Goal: Task Accomplishment & Management: Manage account settings

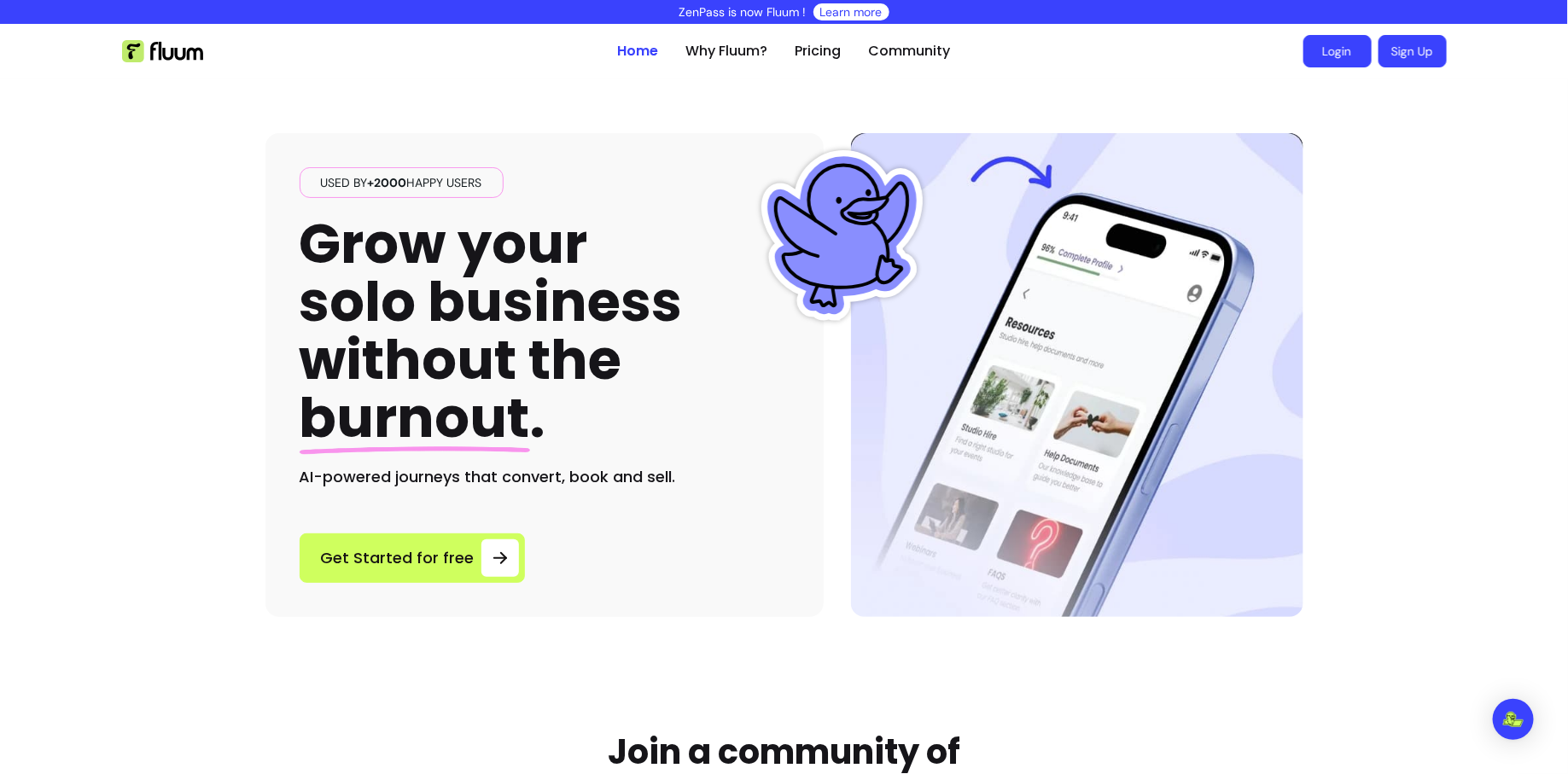
click at [1345, 52] on link "Login" at bounding box center [1337, 51] width 68 height 32
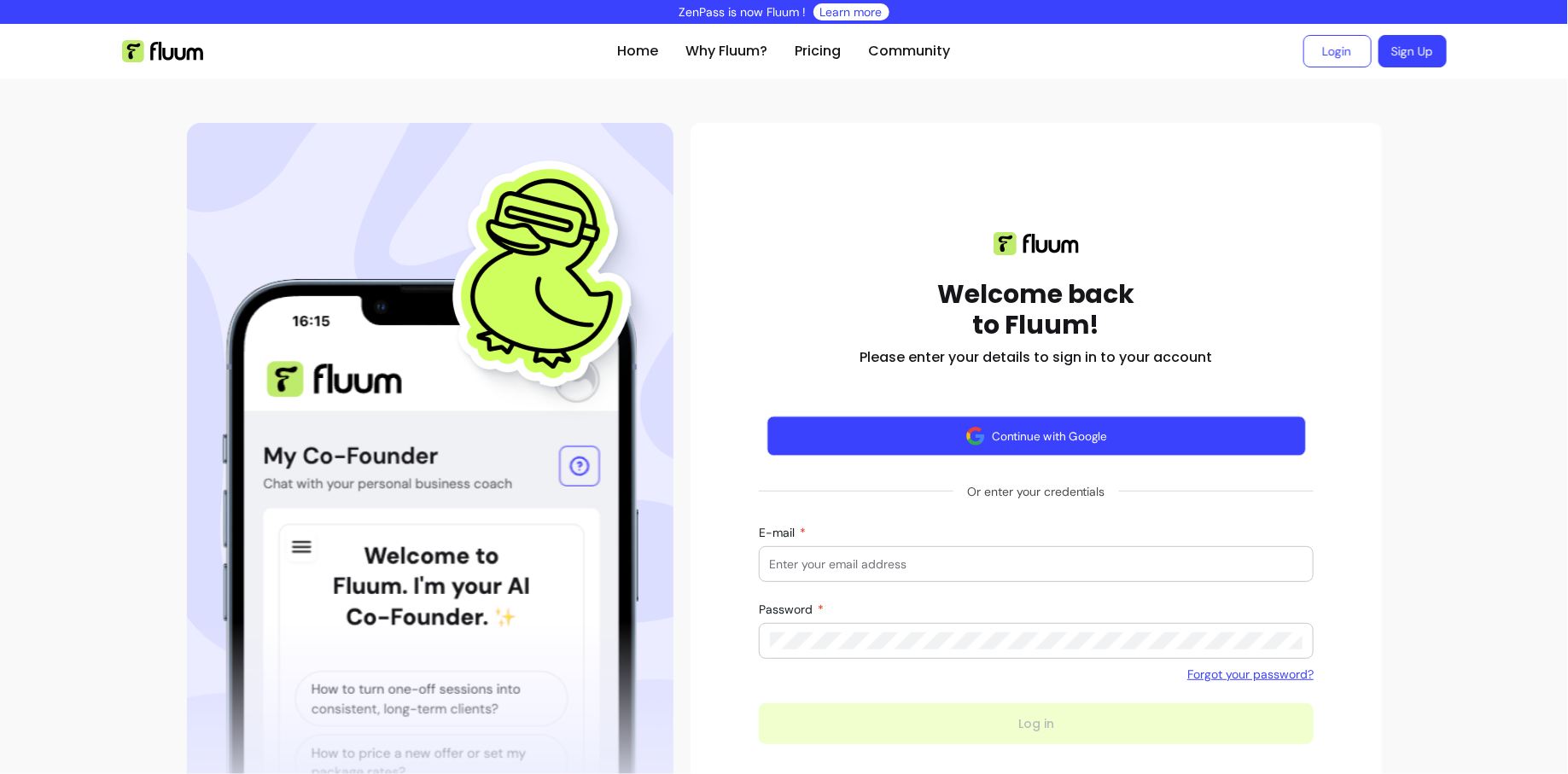
click at [978, 440] on img "button" at bounding box center [975, 435] width 20 height 20
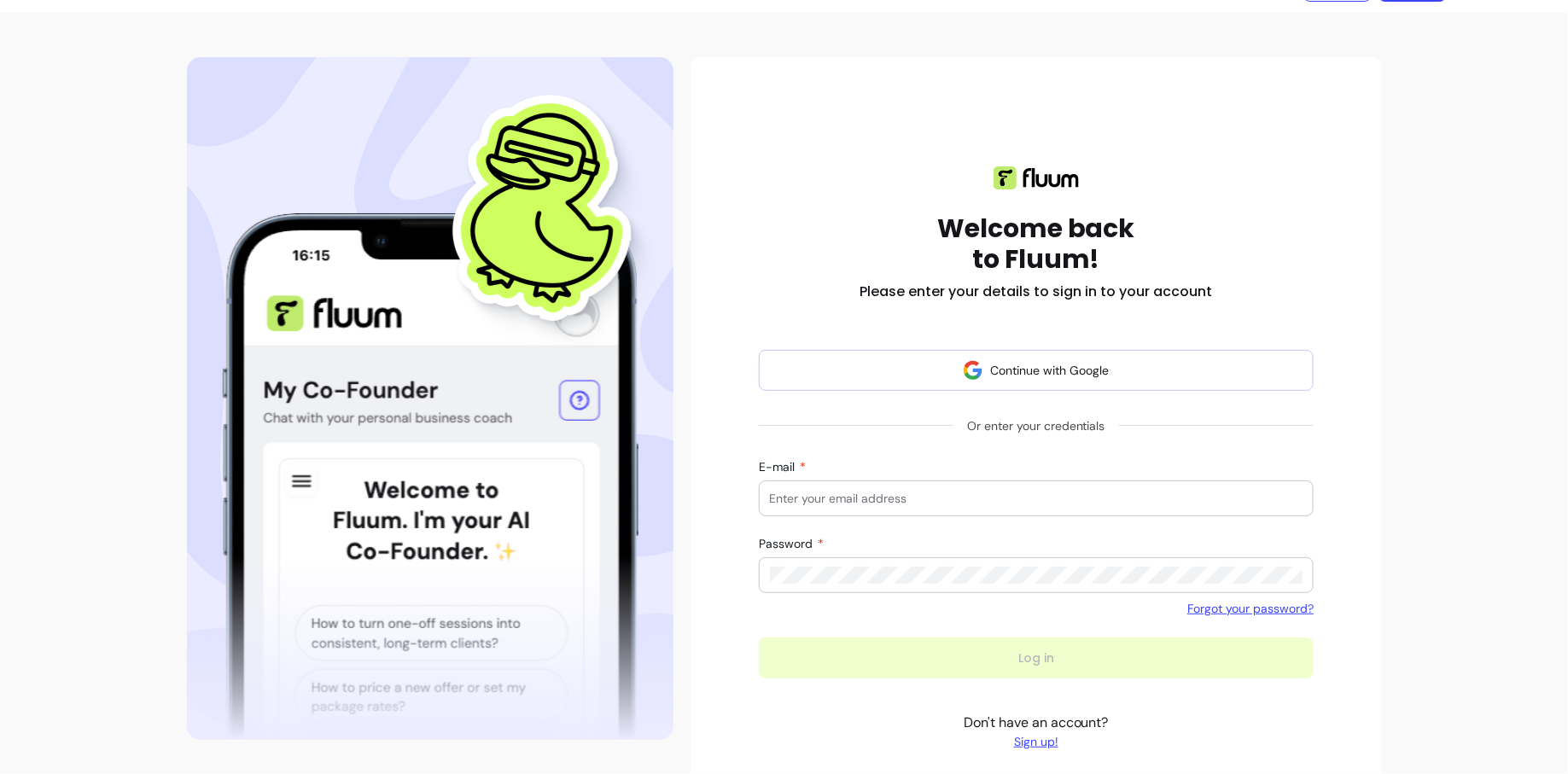
scroll to position [142, 0]
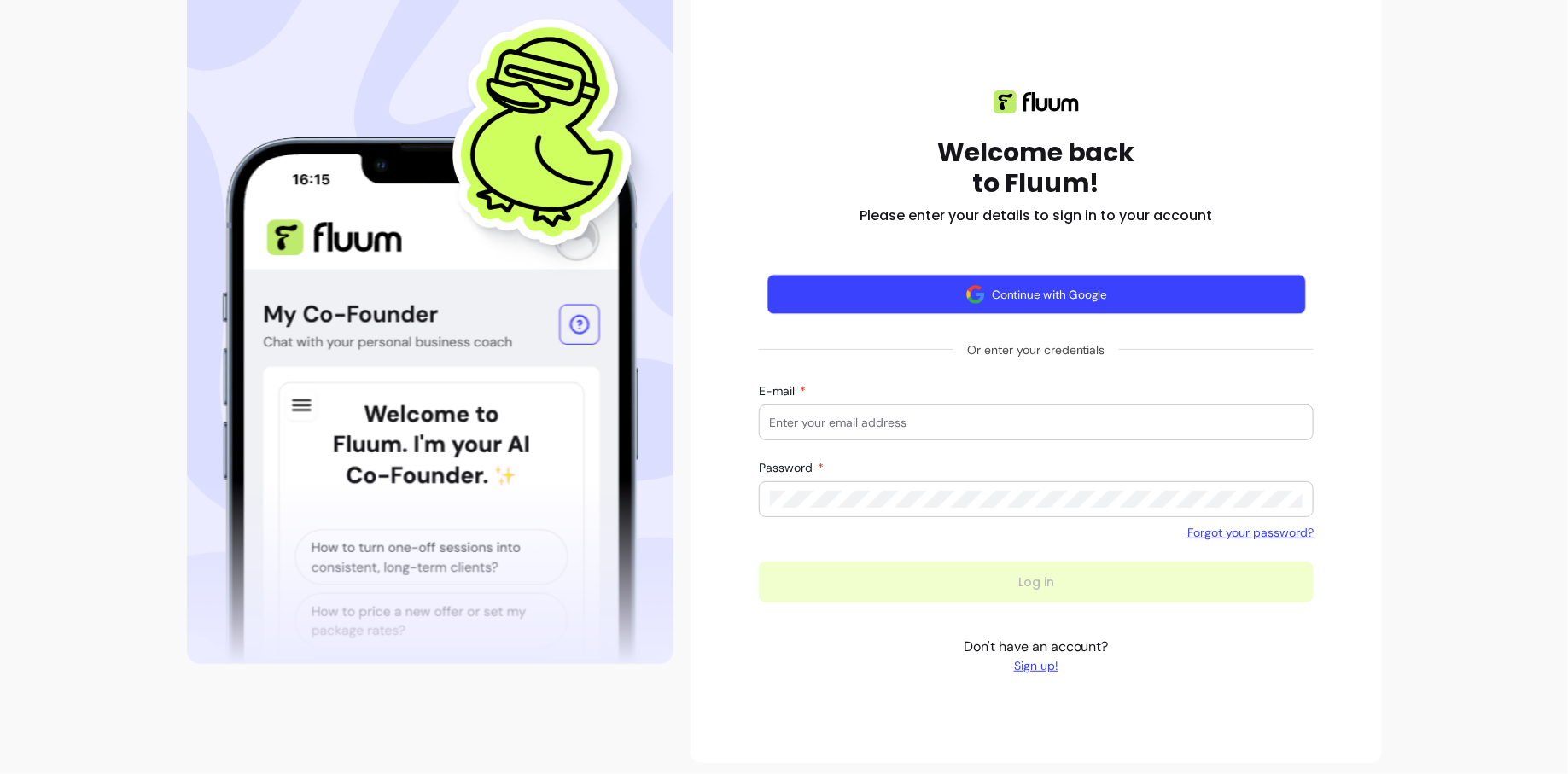
click at [917, 312] on button "Continue with Google" at bounding box center [1035, 294] width 539 height 40
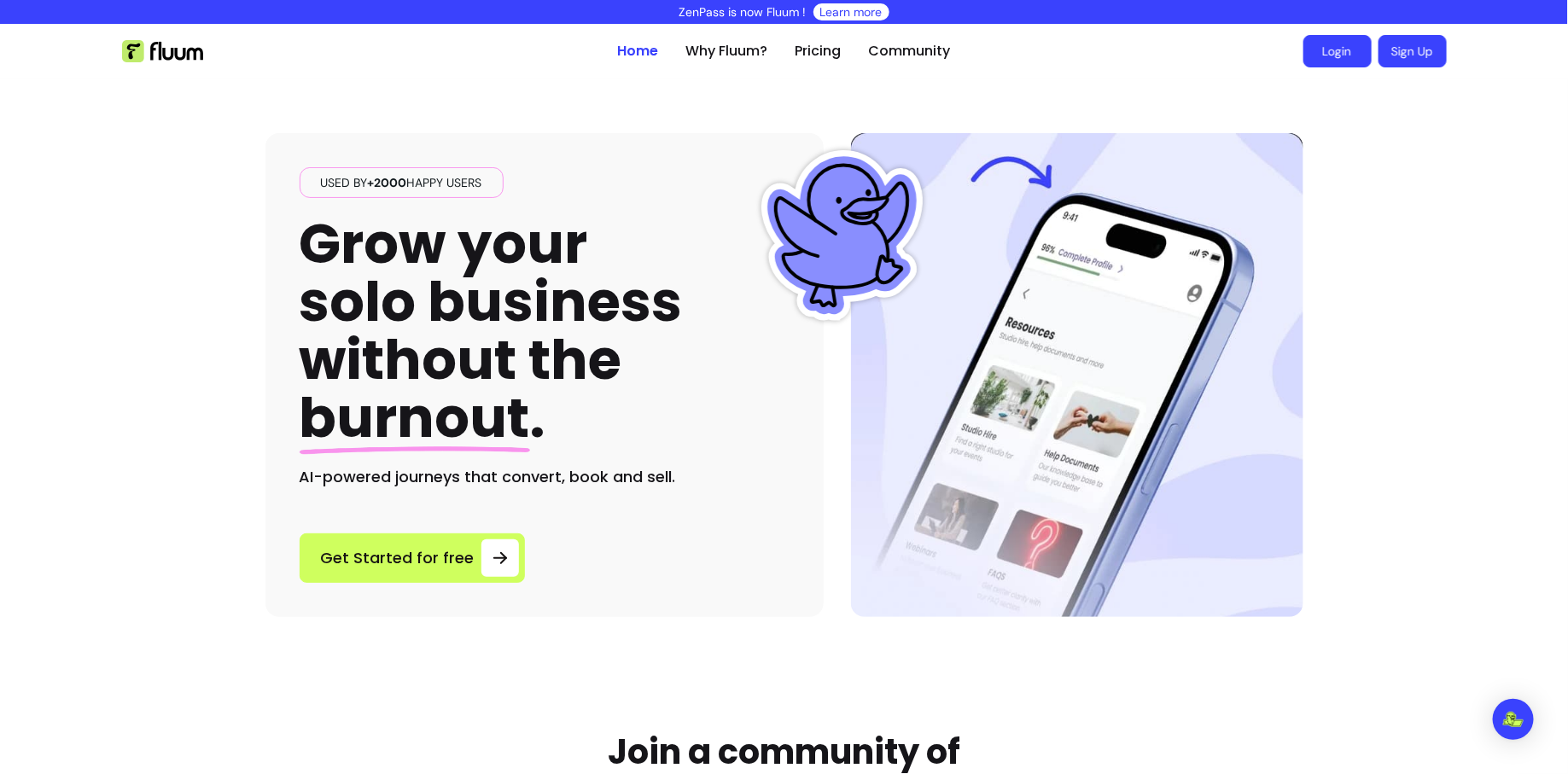
click at [1328, 52] on link "Login" at bounding box center [1337, 51] width 68 height 32
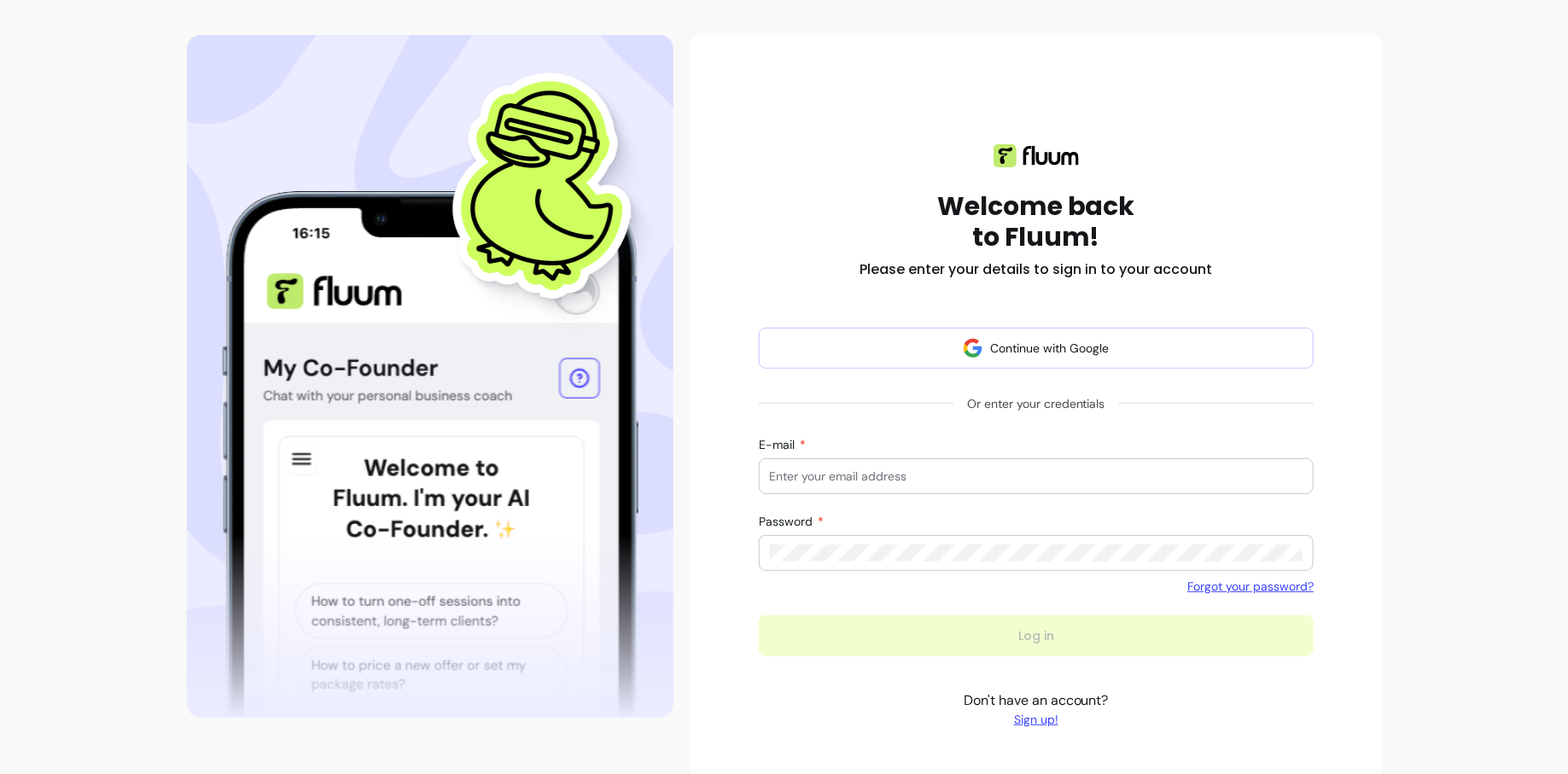
scroll to position [111, 0]
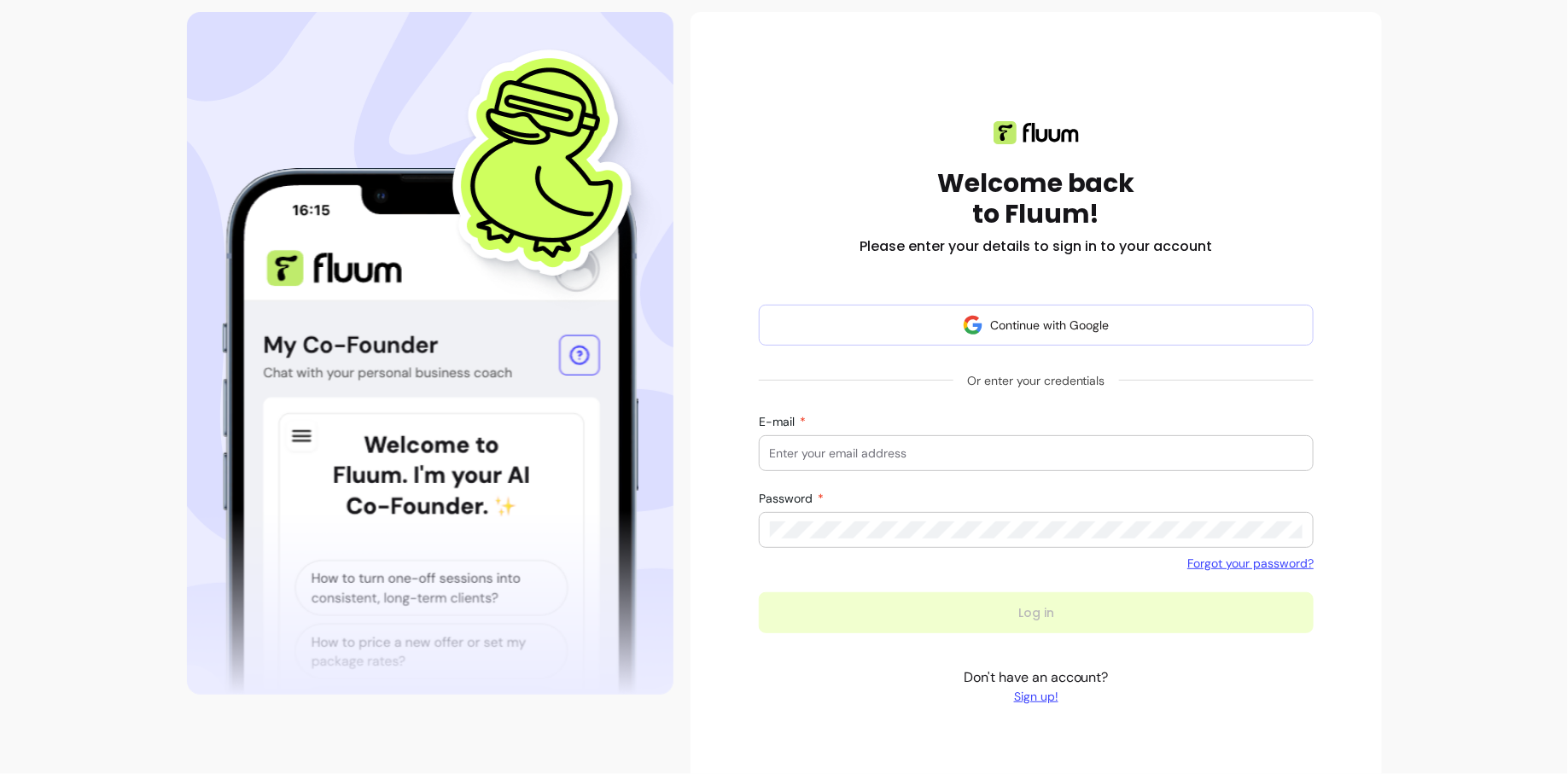
click at [999, 464] on div at bounding box center [1036, 453] width 533 height 34
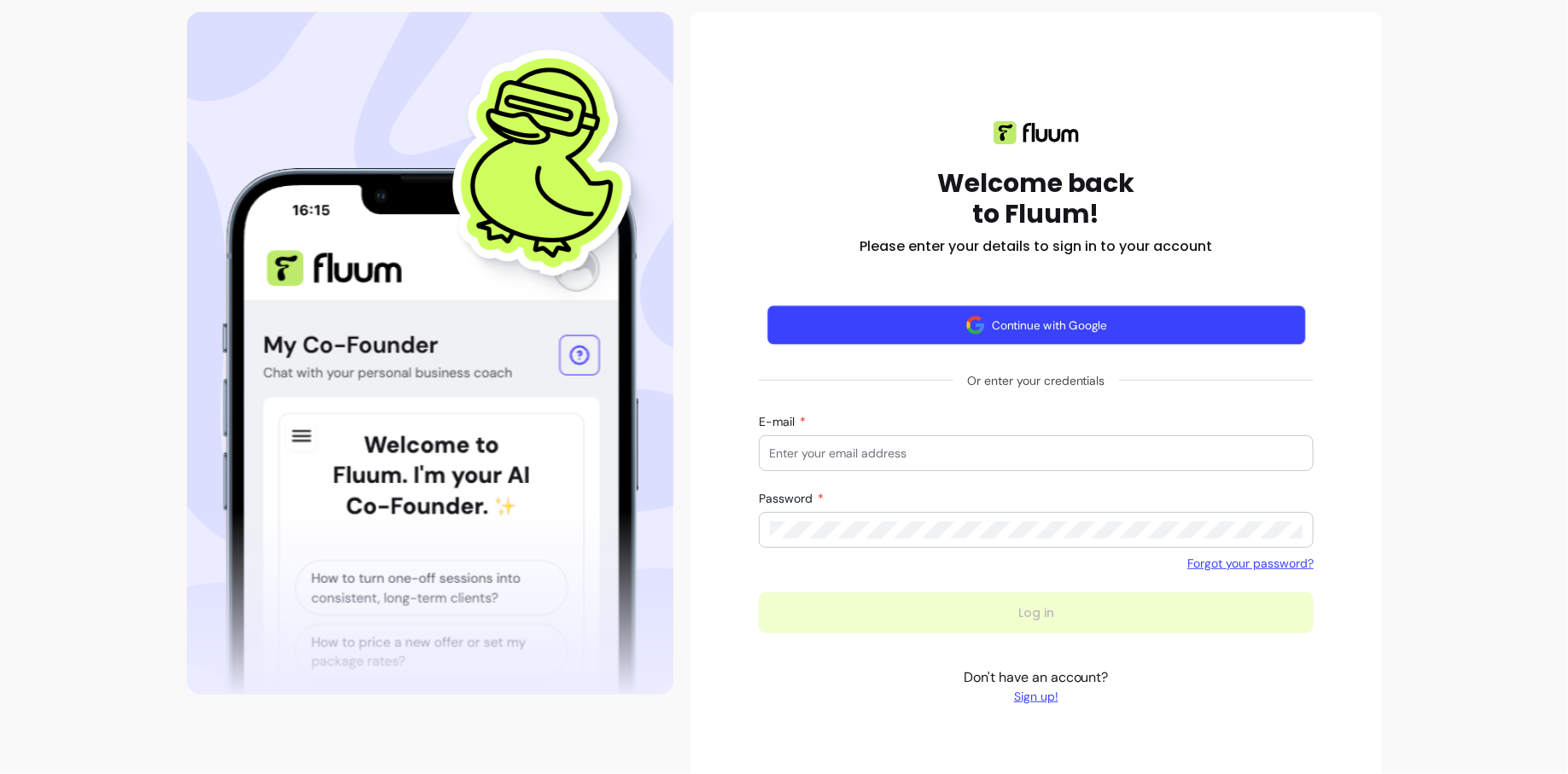
click at [1067, 318] on button "Continue with Google" at bounding box center [1035, 325] width 539 height 40
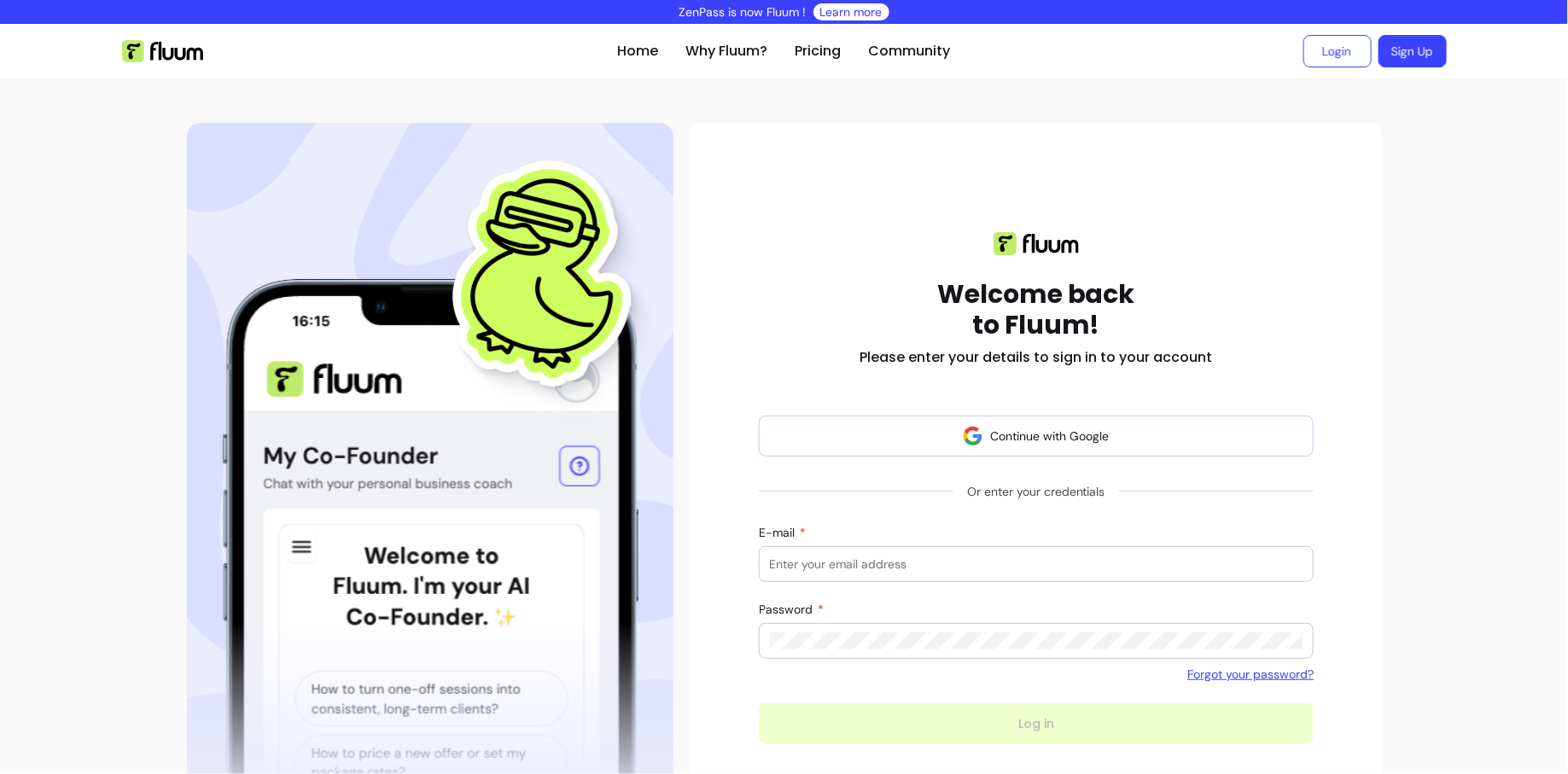
click at [850, 570] on input "E-mail" at bounding box center [1036, 564] width 533 height 17
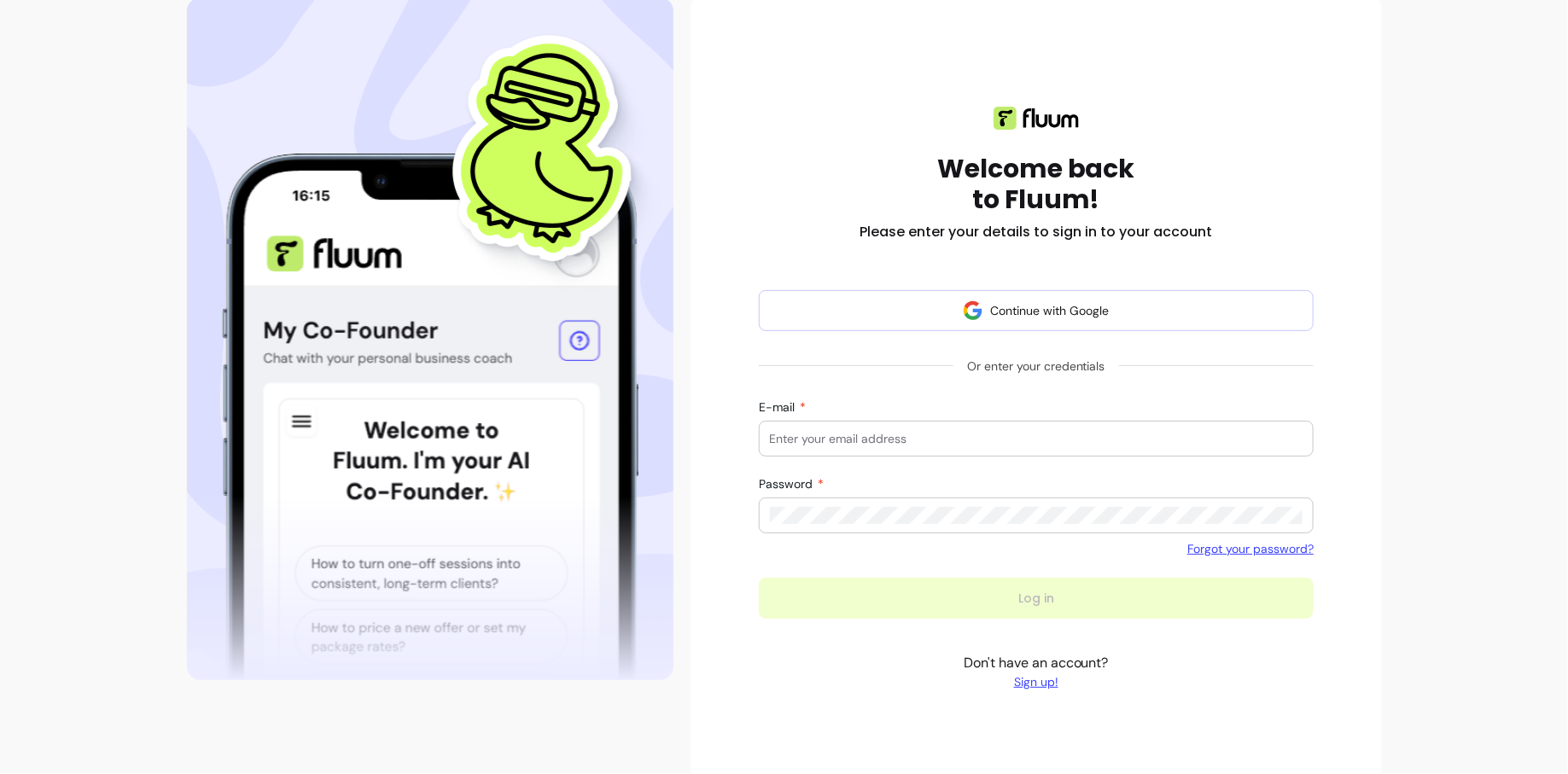
scroll to position [145, 0]
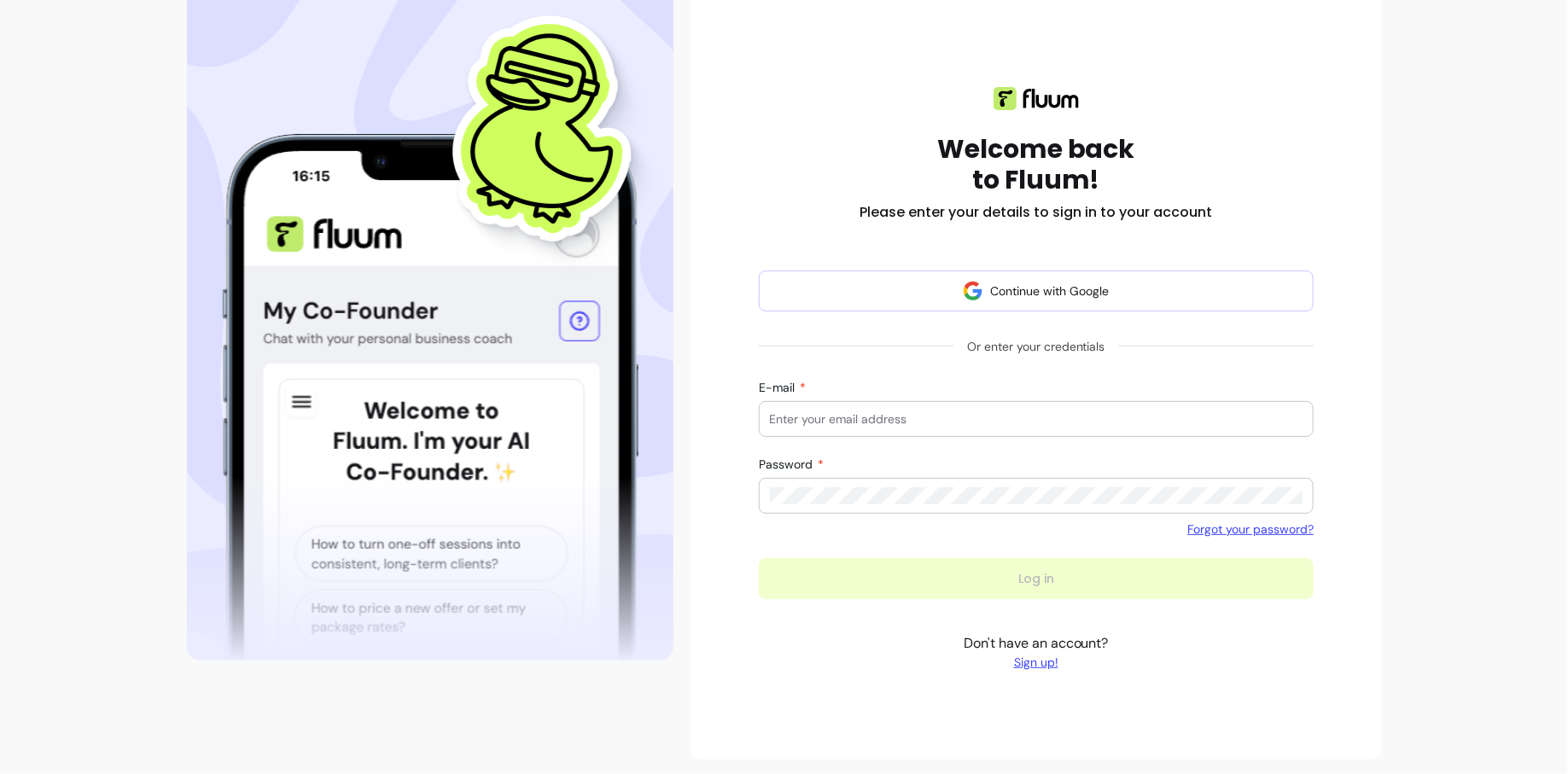
type input "[PERSON_NAME][EMAIL_ADDRESS][DOMAIN_NAME]"
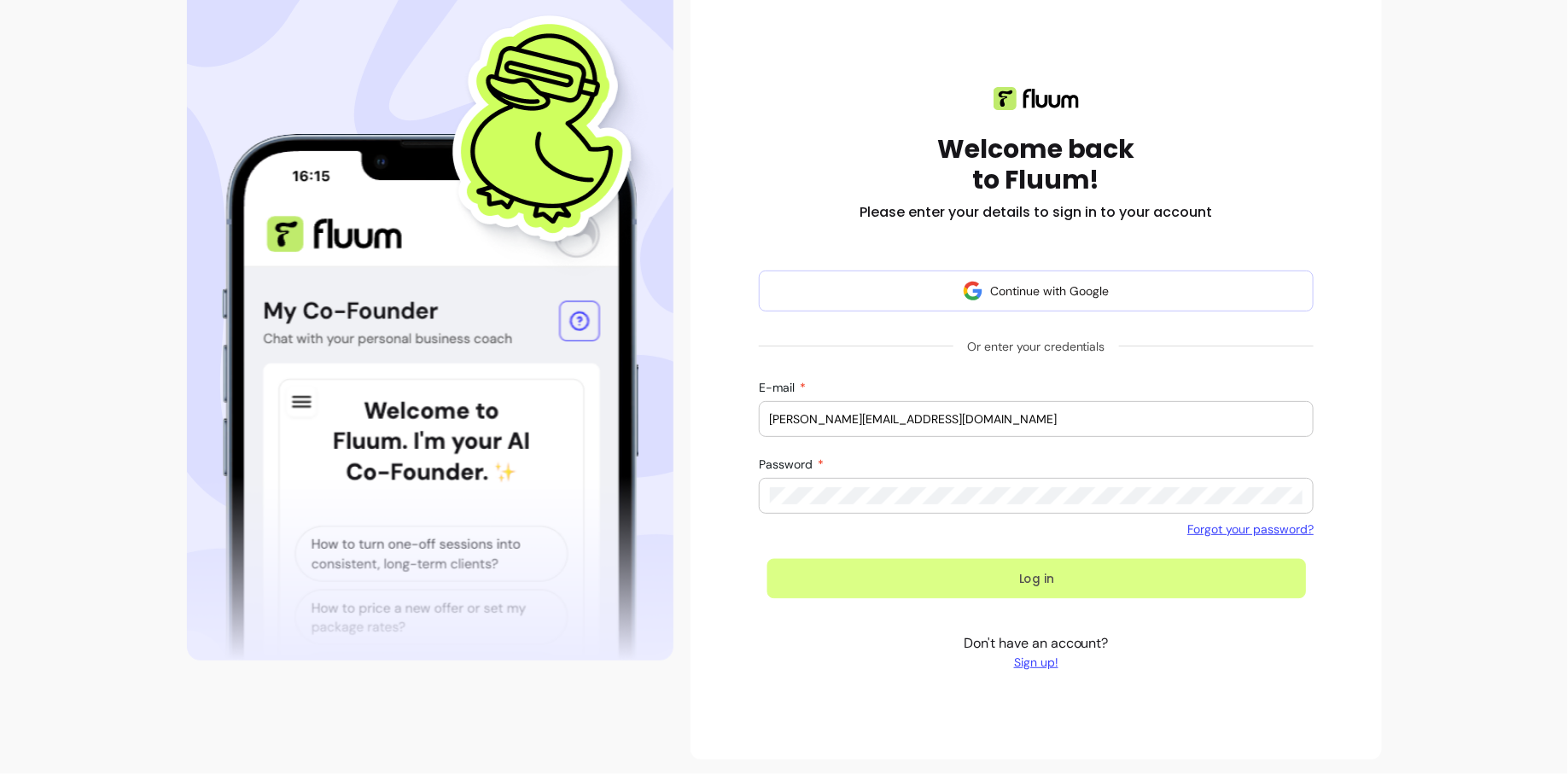
click at [964, 586] on button "Log in" at bounding box center [1035, 579] width 539 height 40
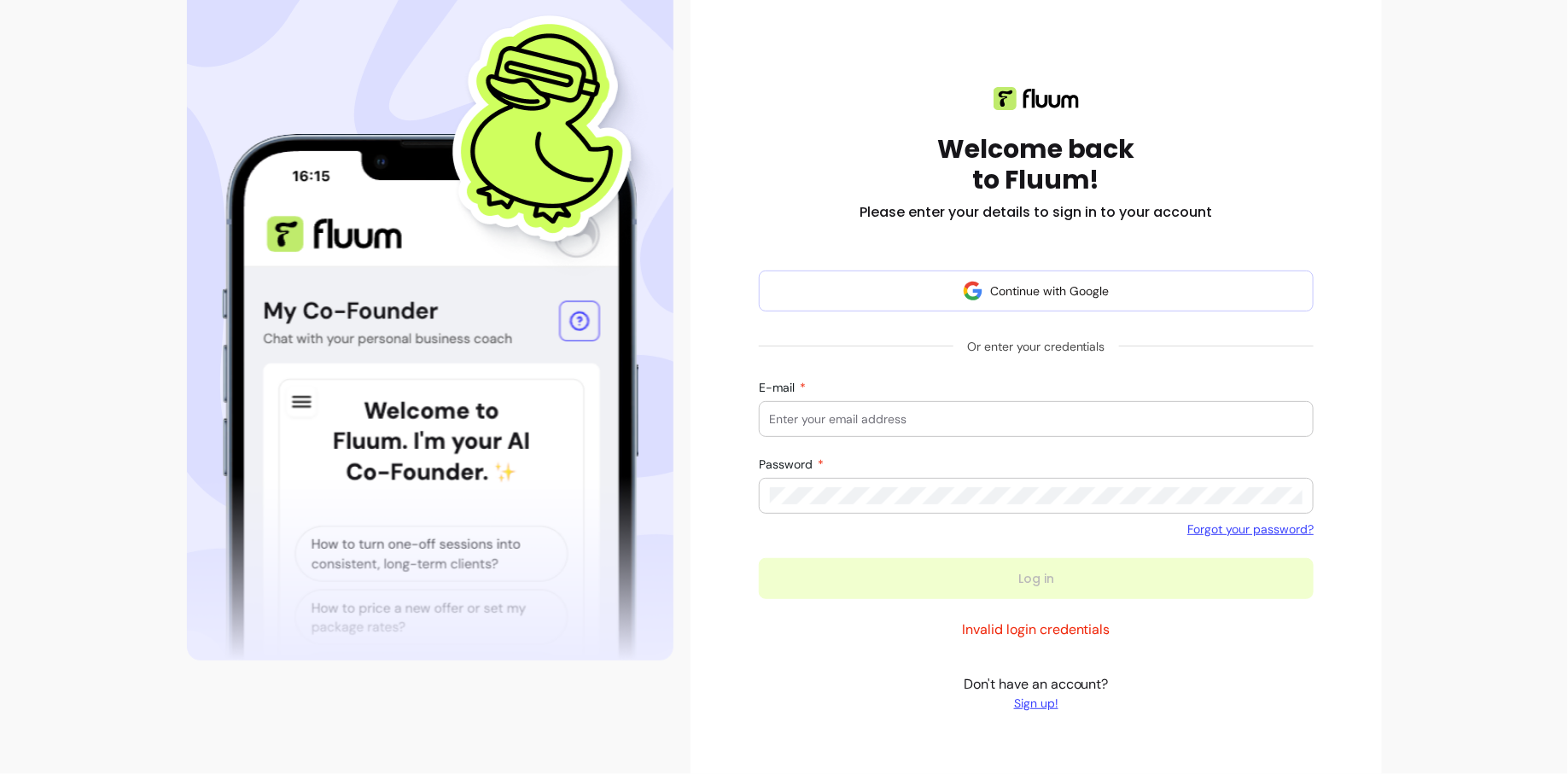
click at [899, 411] on input "E-mail" at bounding box center [1036, 419] width 533 height 17
click at [904, 423] on input "E-mail" at bounding box center [1036, 419] width 533 height 17
click at [904, 422] on input "E-mail" at bounding box center [1036, 419] width 533 height 17
drag, startPoint x: 904, startPoint y: 422, endPoint x: 851, endPoint y: 416, distance: 53.3
click at [851, 416] on input "E-mail" at bounding box center [1036, 419] width 533 height 17
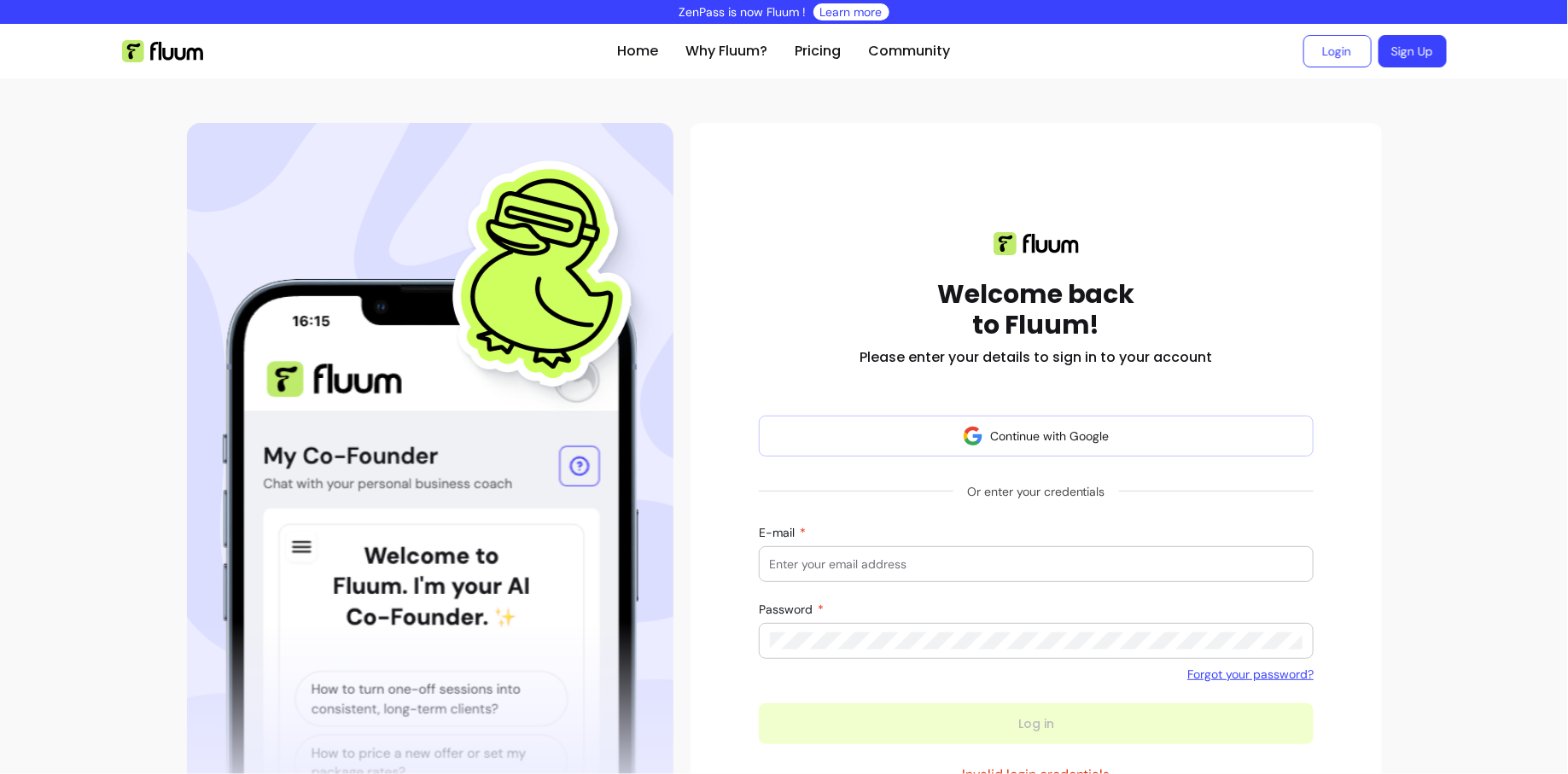
click at [812, 578] on div at bounding box center [1036, 564] width 533 height 34
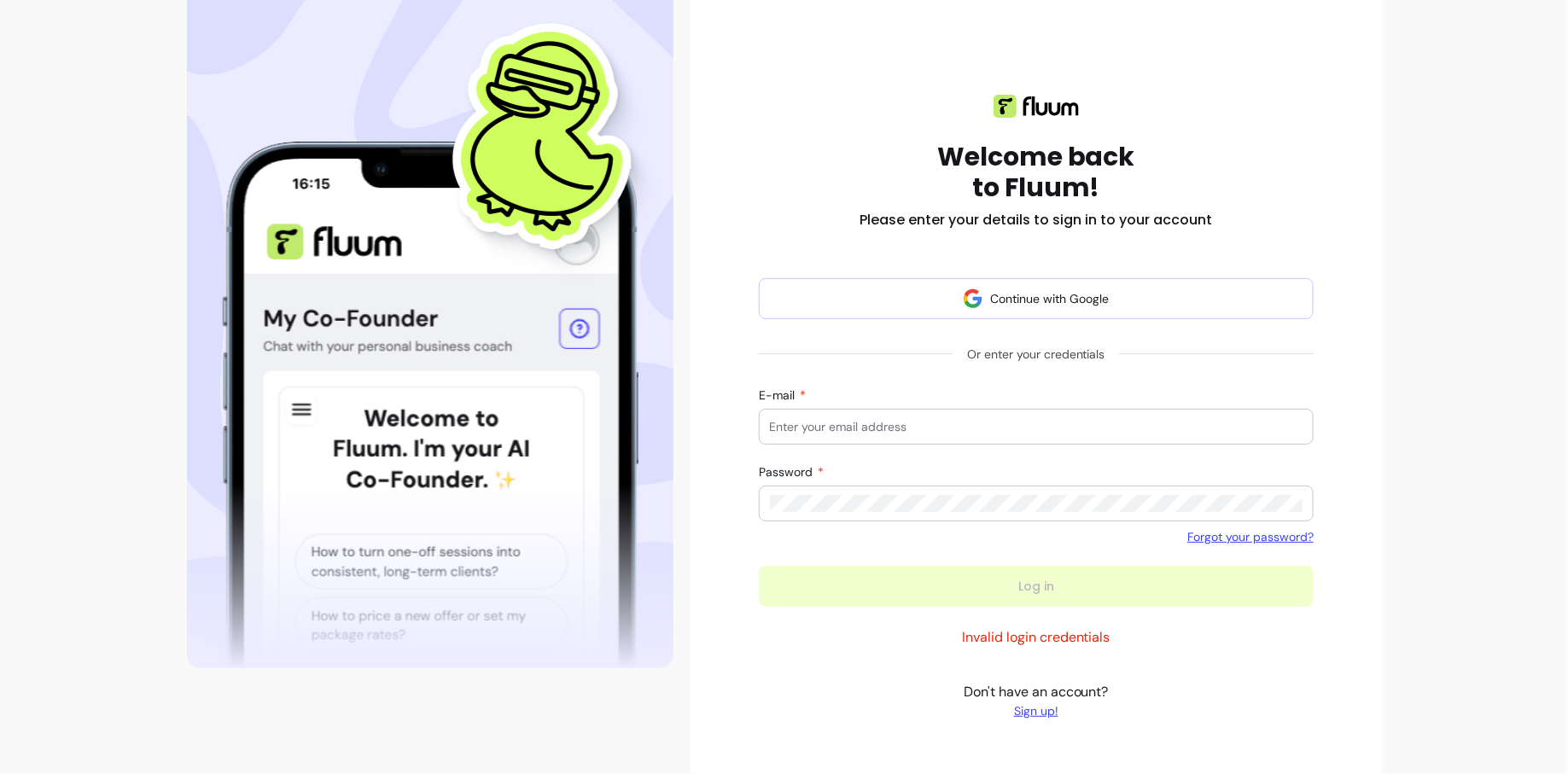
scroll to position [186, 0]
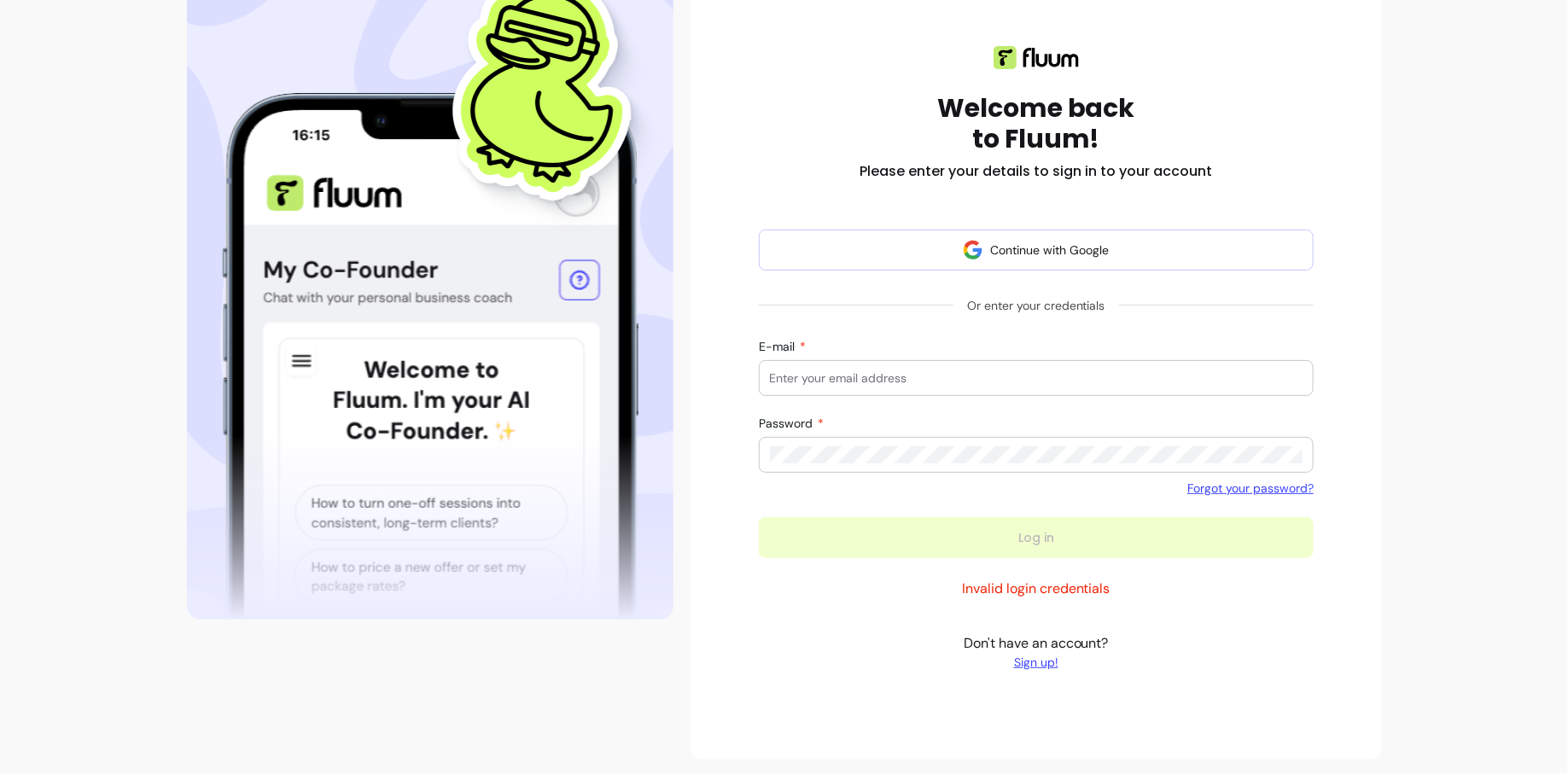
click at [872, 374] on input "E-mail" at bounding box center [1036, 378] width 533 height 17
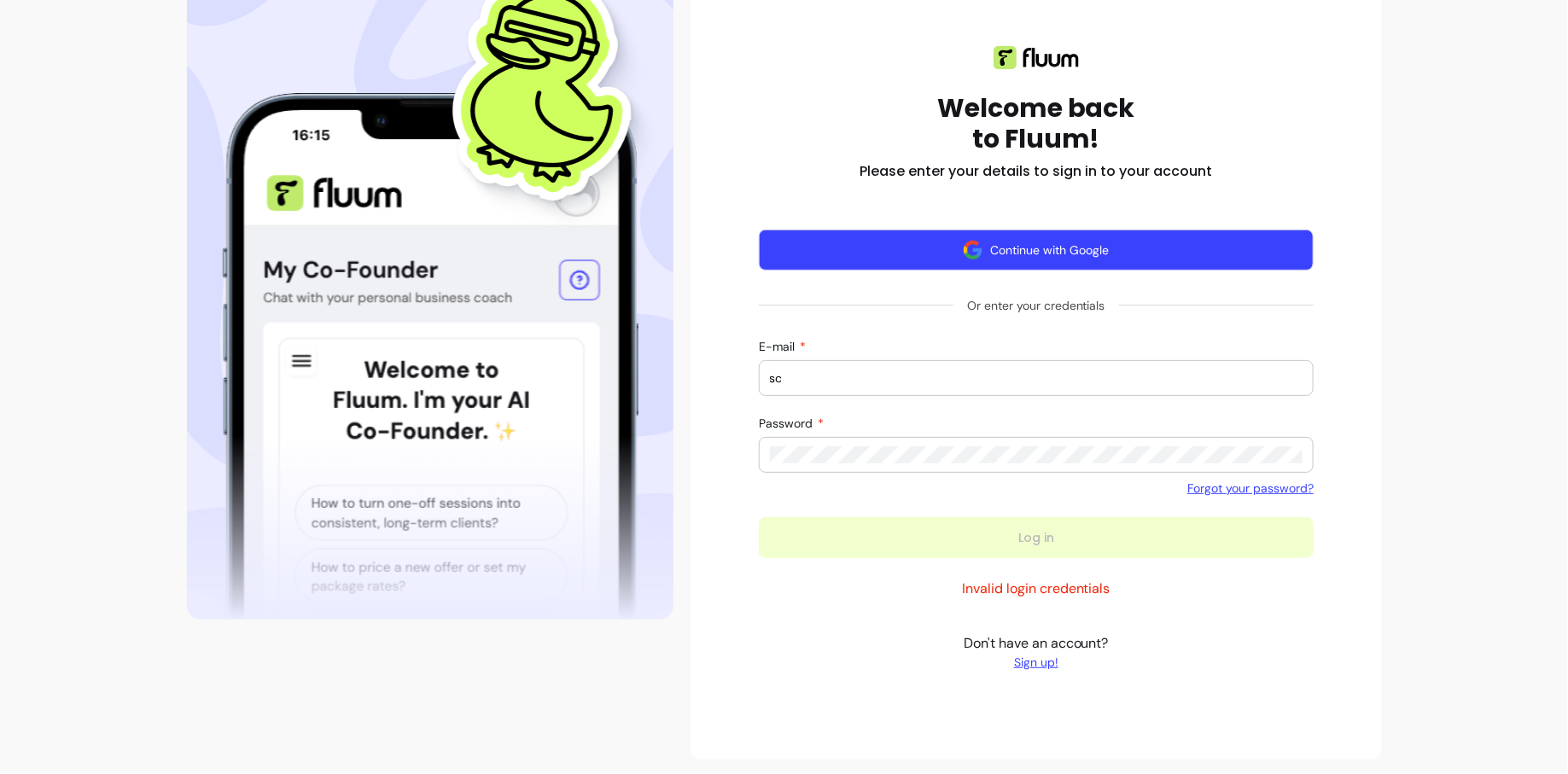
type input "s"
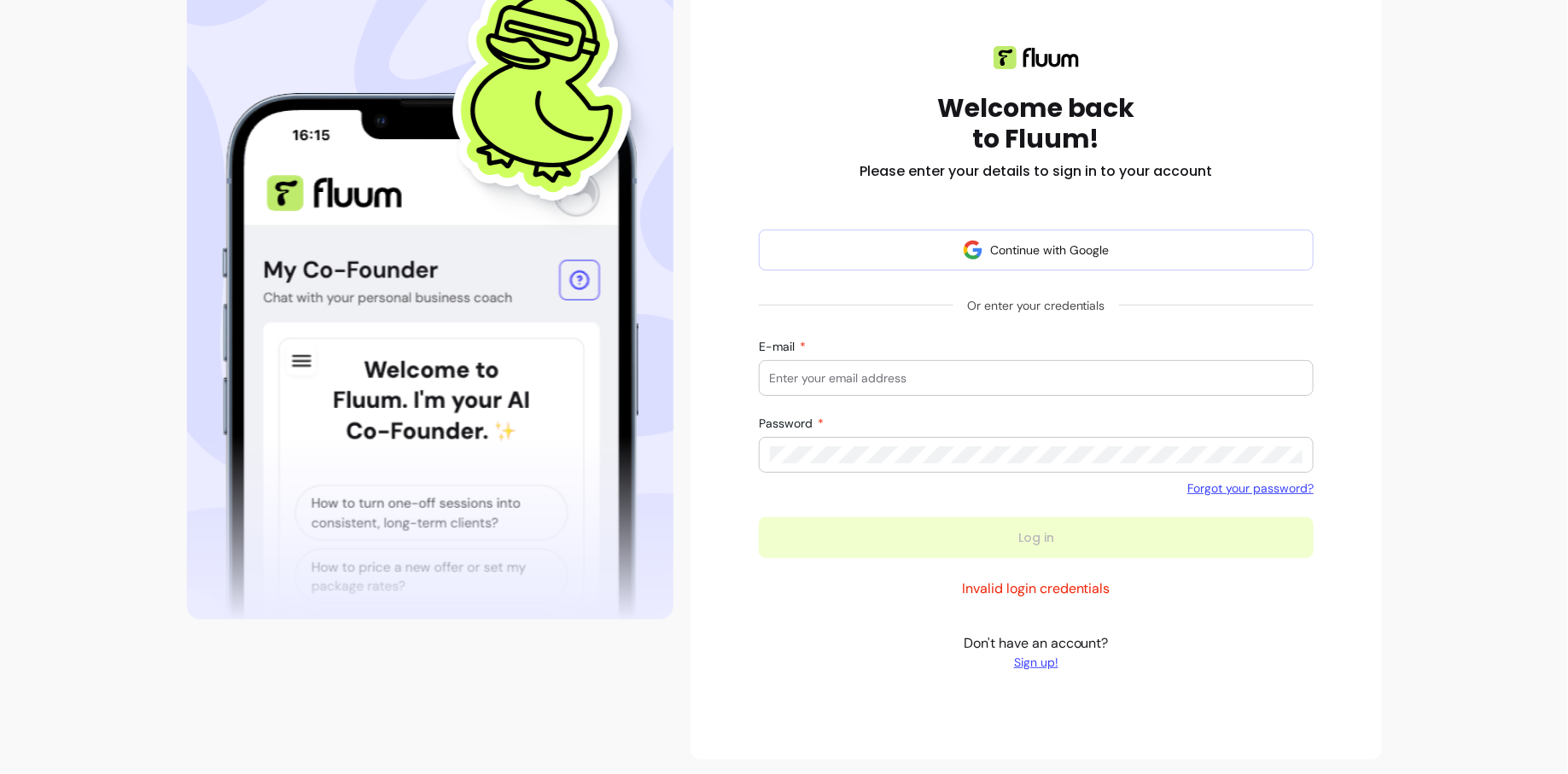
click at [1133, 369] on input "E-mail" at bounding box center [1036, 378] width 533 height 17
type input "[EMAIL_ADDRESS]"
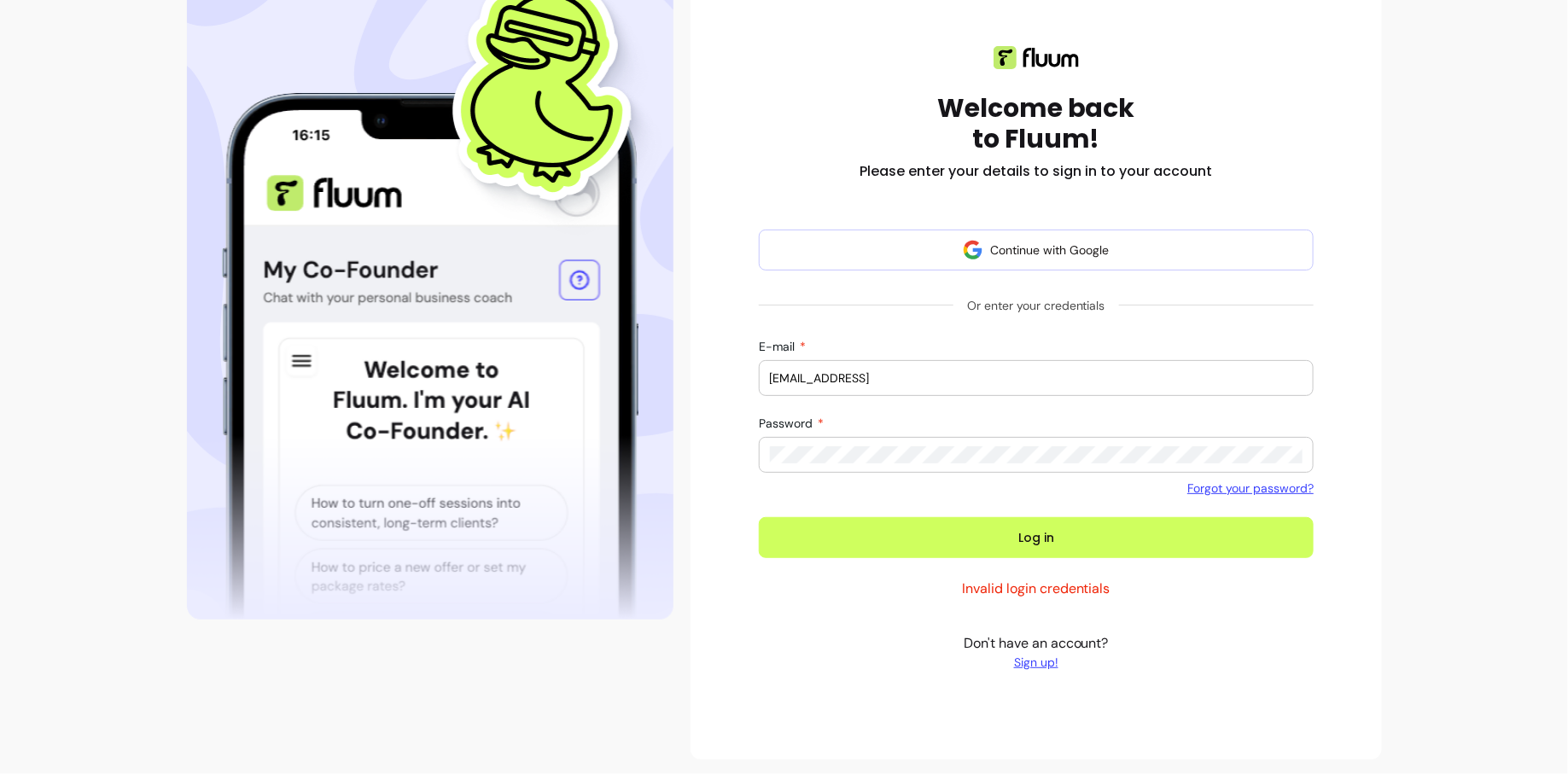
click at [758, 517] on button "Log in" at bounding box center [1036, 538] width 556 height 41
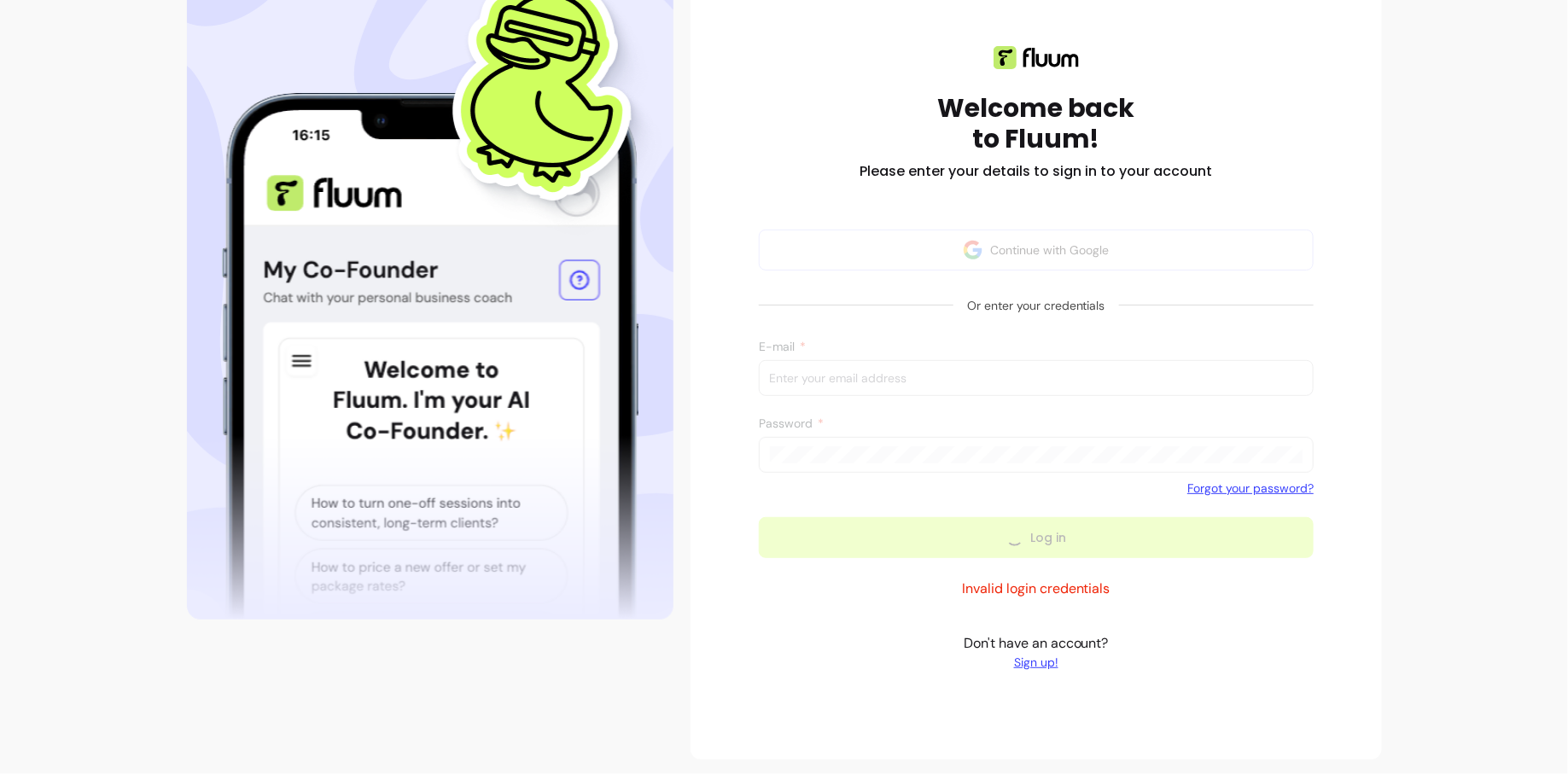
scroll to position [145, 0]
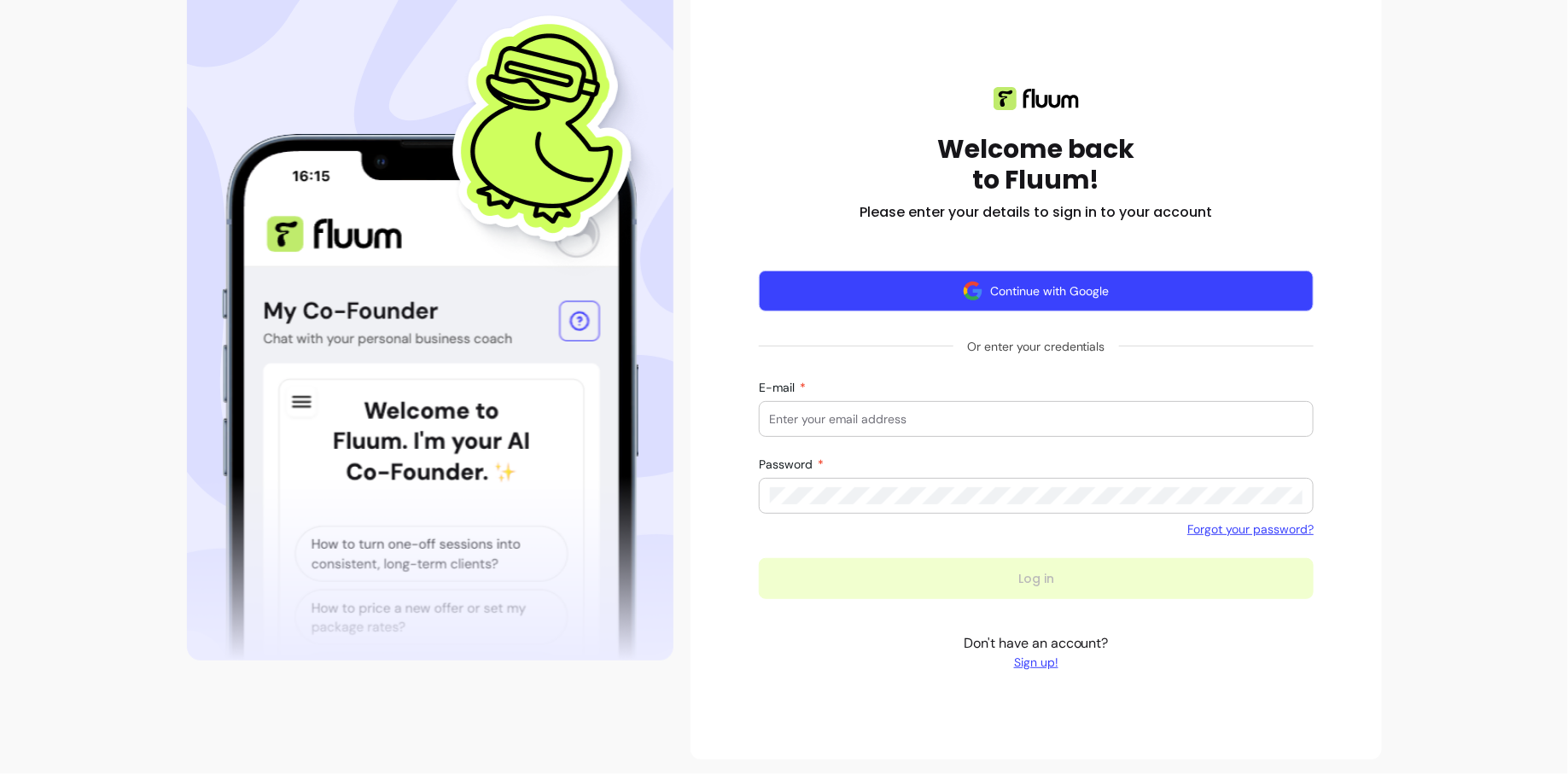
click at [1132, 293] on button "Continue with Google" at bounding box center [1036, 291] width 556 height 41
